Goal: Task Accomplishment & Management: Manage account settings

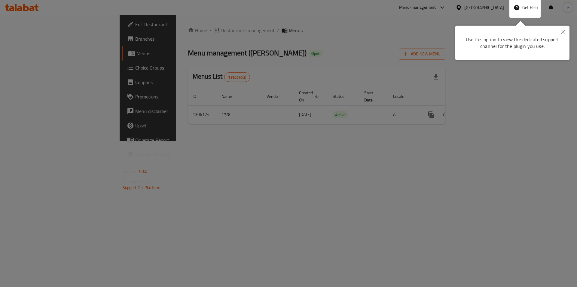
click at [565, 35] on button "Close" at bounding box center [563, 33] width 13 height 14
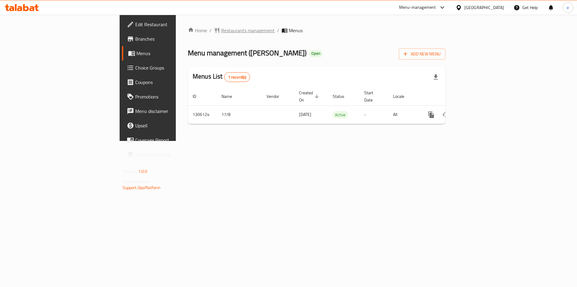
click at [221, 32] on span "Restaurants management" at bounding box center [248, 30] width 54 height 7
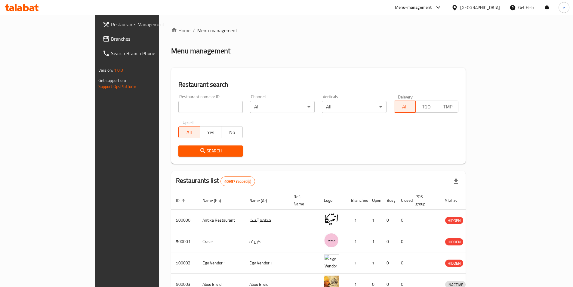
click at [98, 36] on link "Branches" at bounding box center [144, 39] width 93 height 14
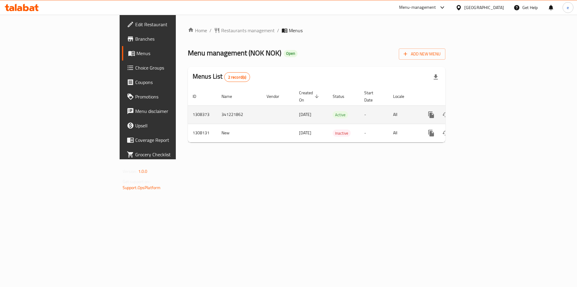
click at [478, 111] on icon "enhanced table" at bounding box center [474, 114] width 7 height 7
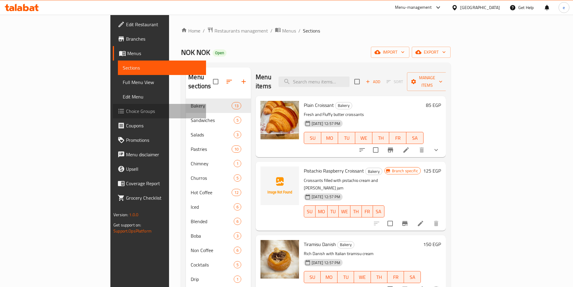
click at [126, 108] on span "Choice Groups" at bounding box center [163, 110] width 75 height 7
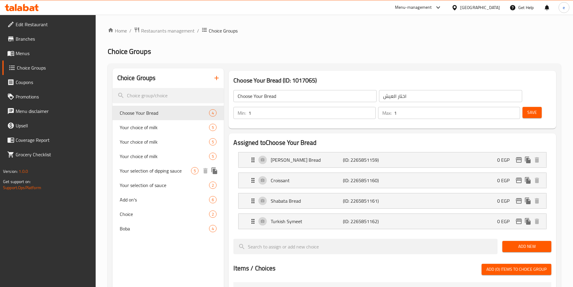
click at [156, 170] on span "Your selection of dipping sauce" at bounding box center [156, 170] width 72 height 7
type input "Your selection of dipping sauce"
type input "اختار من الصوص"
type input "0"
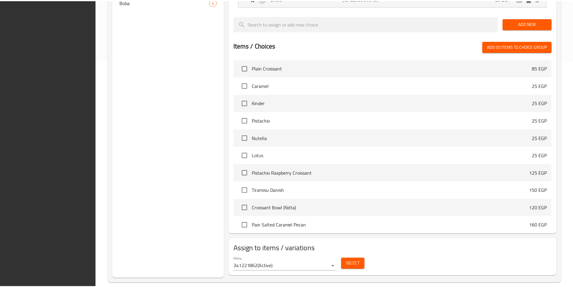
scroll to position [235, 0]
